Goal: Navigation & Orientation: Understand site structure

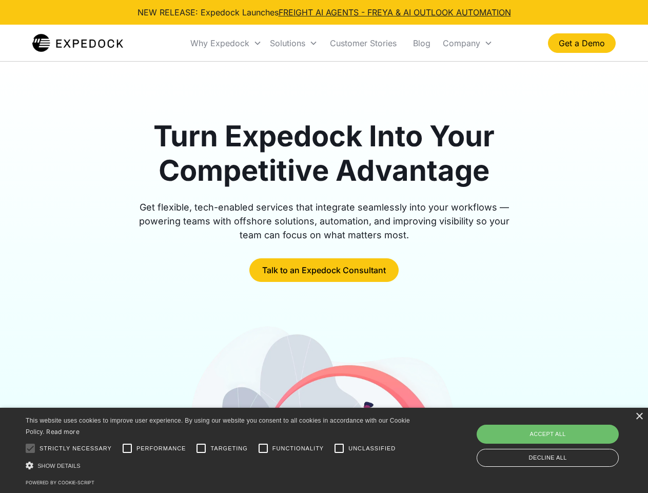
click at [226, 43] on div "Why Expedock" at bounding box center [219, 43] width 59 height 10
click at [294, 43] on div "Solutions" at bounding box center [287, 43] width 35 height 10
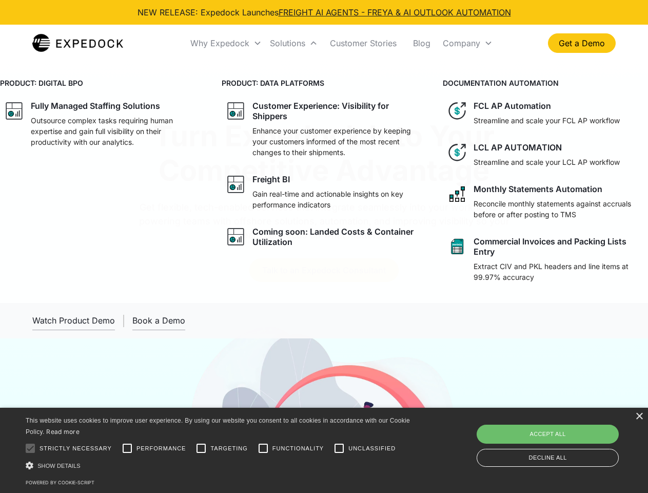
click at [468, 43] on div "Company" at bounding box center [461, 43] width 37 height 10
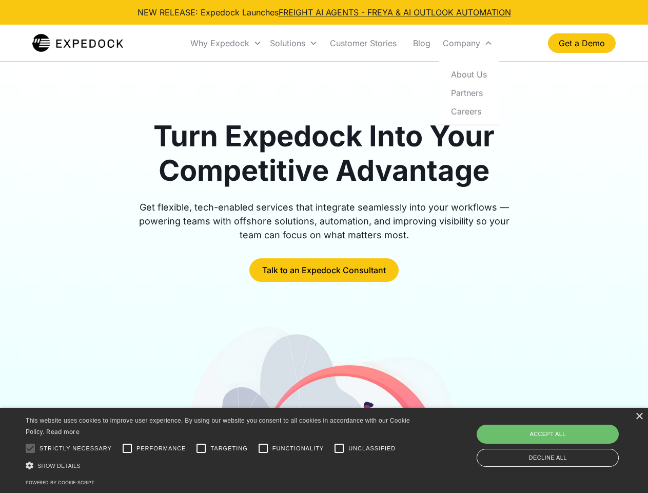
click at [30, 448] on div at bounding box center [30, 448] width 21 height 21
click at [127, 448] on input "Performance" at bounding box center [127, 448] width 21 height 21
checkbox input "true"
click at [201, 448] on input "Targeting" at bounding box center [201, 448] width 21 height 21
checkbox input "true"
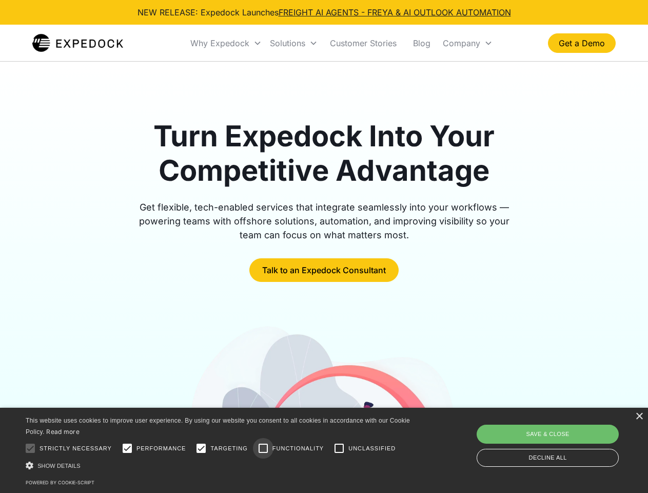
click at [263, 448] on input "Functionality" at bounding box center [263, 448] width 21 height 21
checkbox input "true"
click at [339, 448] on input "Unclassified" at bounding box center [339, 448] width 21 height 21
checkbox input "true"
click at [220, 465] on div "Show details Hide details" at bounding box center [220, 465] width 388 height 11
